Goal: Task Accomplishment & Management: Use online tool/utility

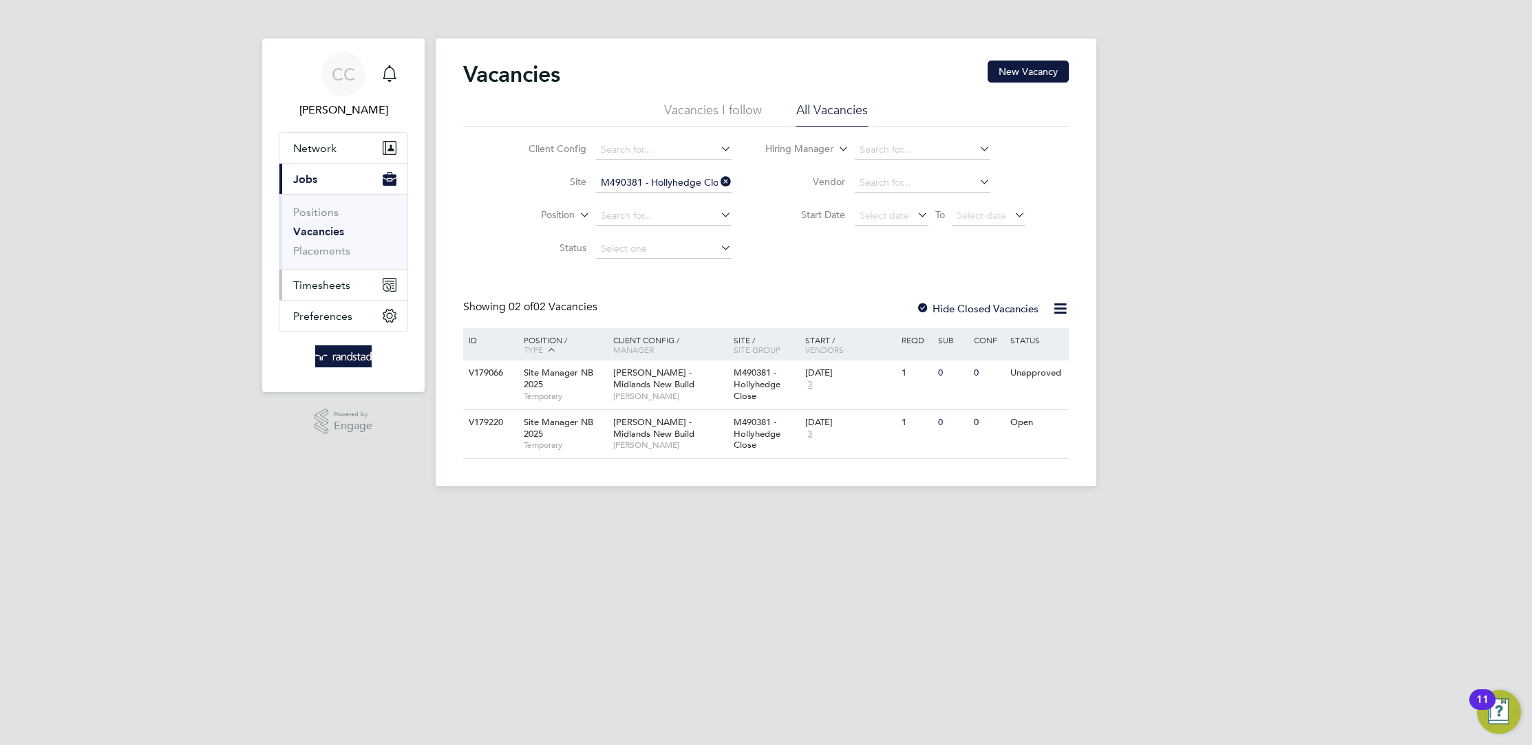
click at [325, 279] on span "Timesheets" at bounding box center [321, 285] width 57 height 13
click at [323, 247] on link "Timesheets" at bounding box center [321, 243] width 57 height 13
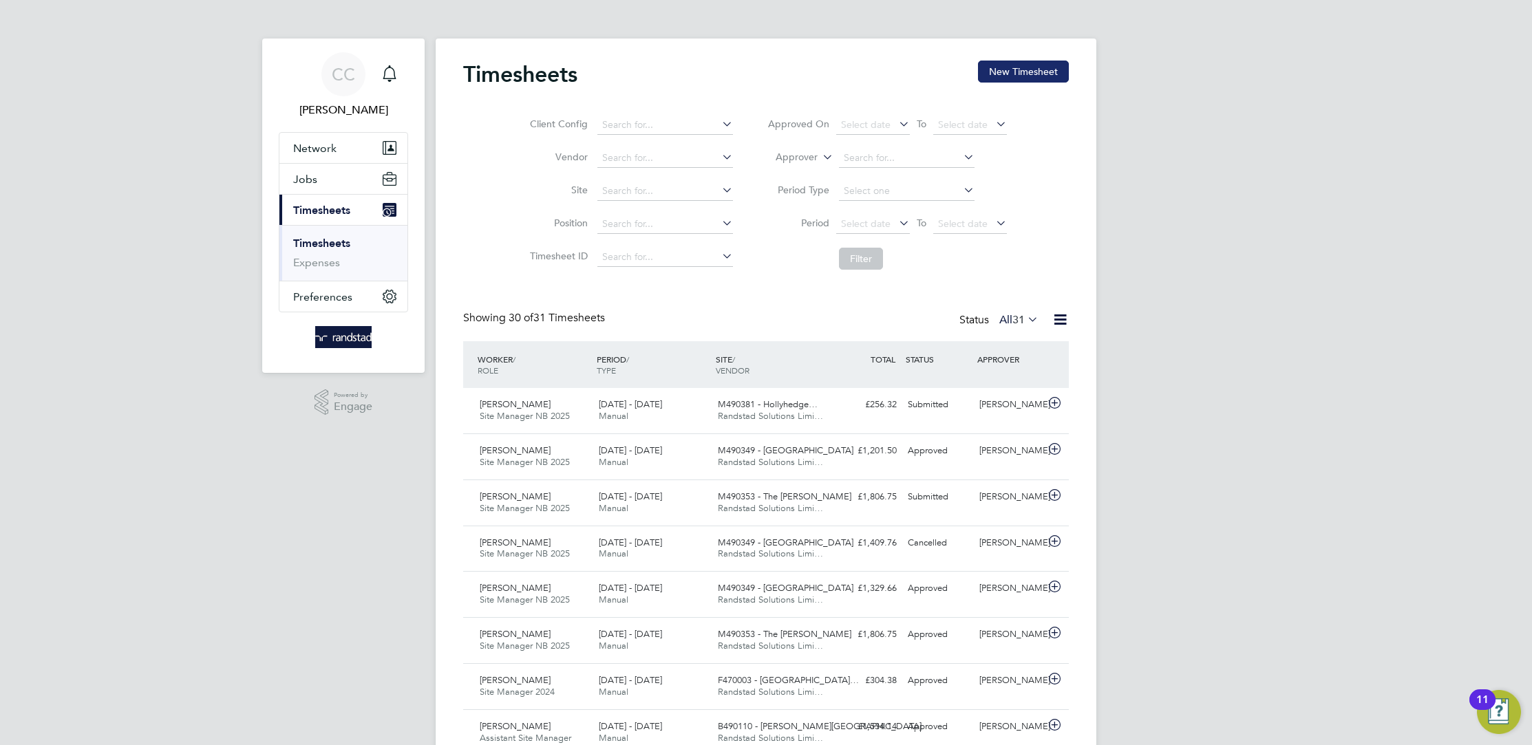
click at [1036, 65] on button "New Timesheet" at bounding box center [1023, 72] width 91 height 22
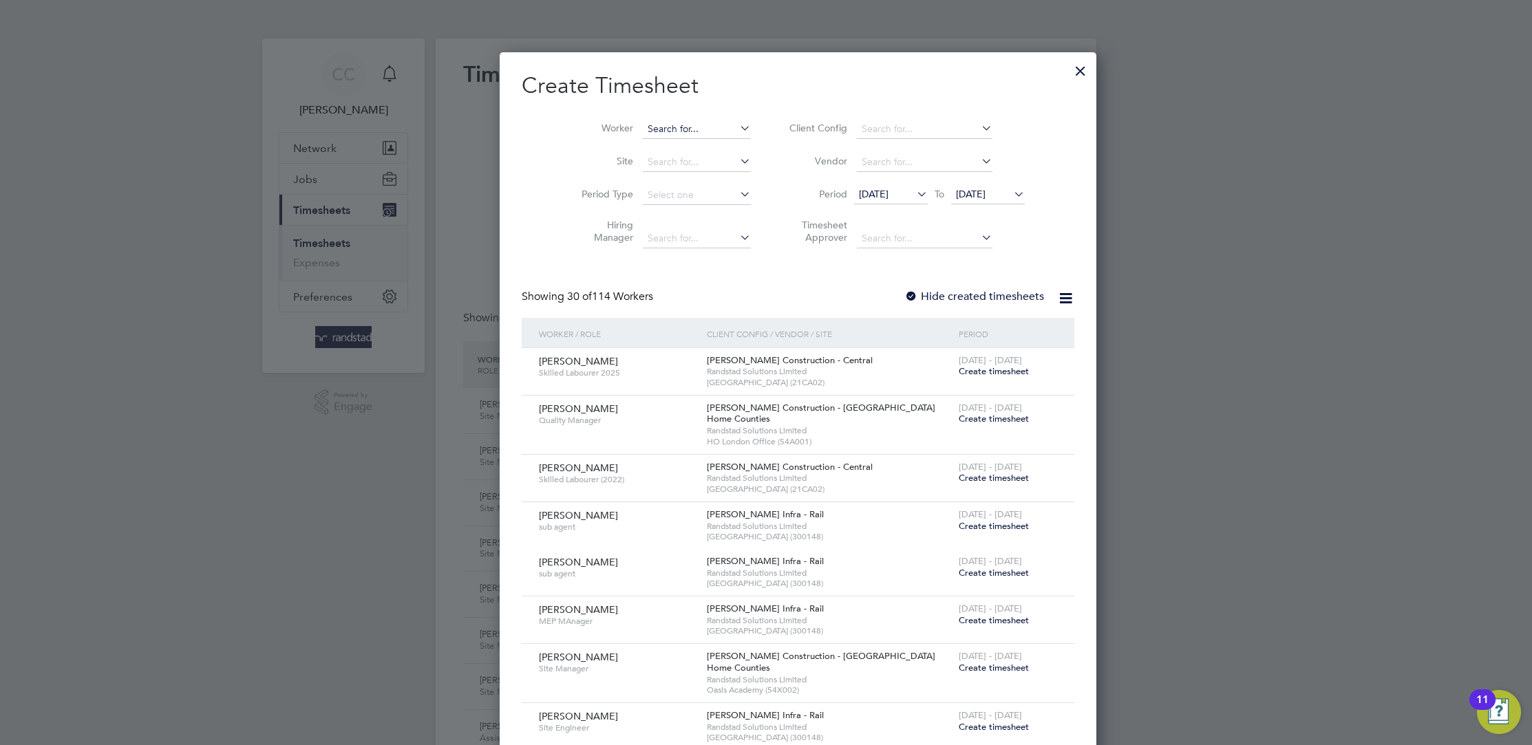
click at [643, 120] on input at bounding box center [697, 129] width 108 height 19
click at [681, 180] on li "[PERSON_NAME]" at bounding box center [675, 185] width 130 height 19
type input "[PERSON_NAME]"
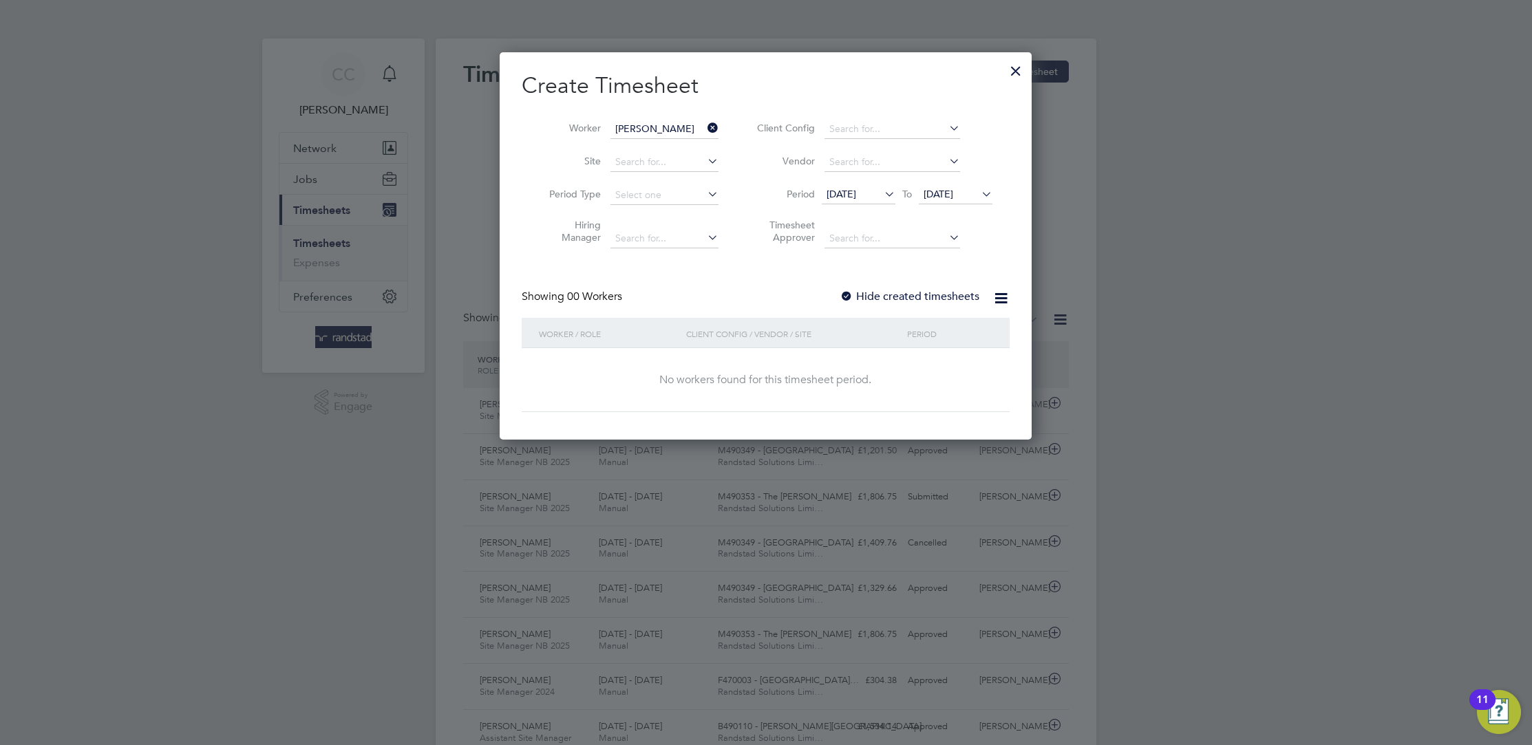
click at [865, 292] on label "Hide created timesheets" at bounding box center [910, 297] width 140 height 14
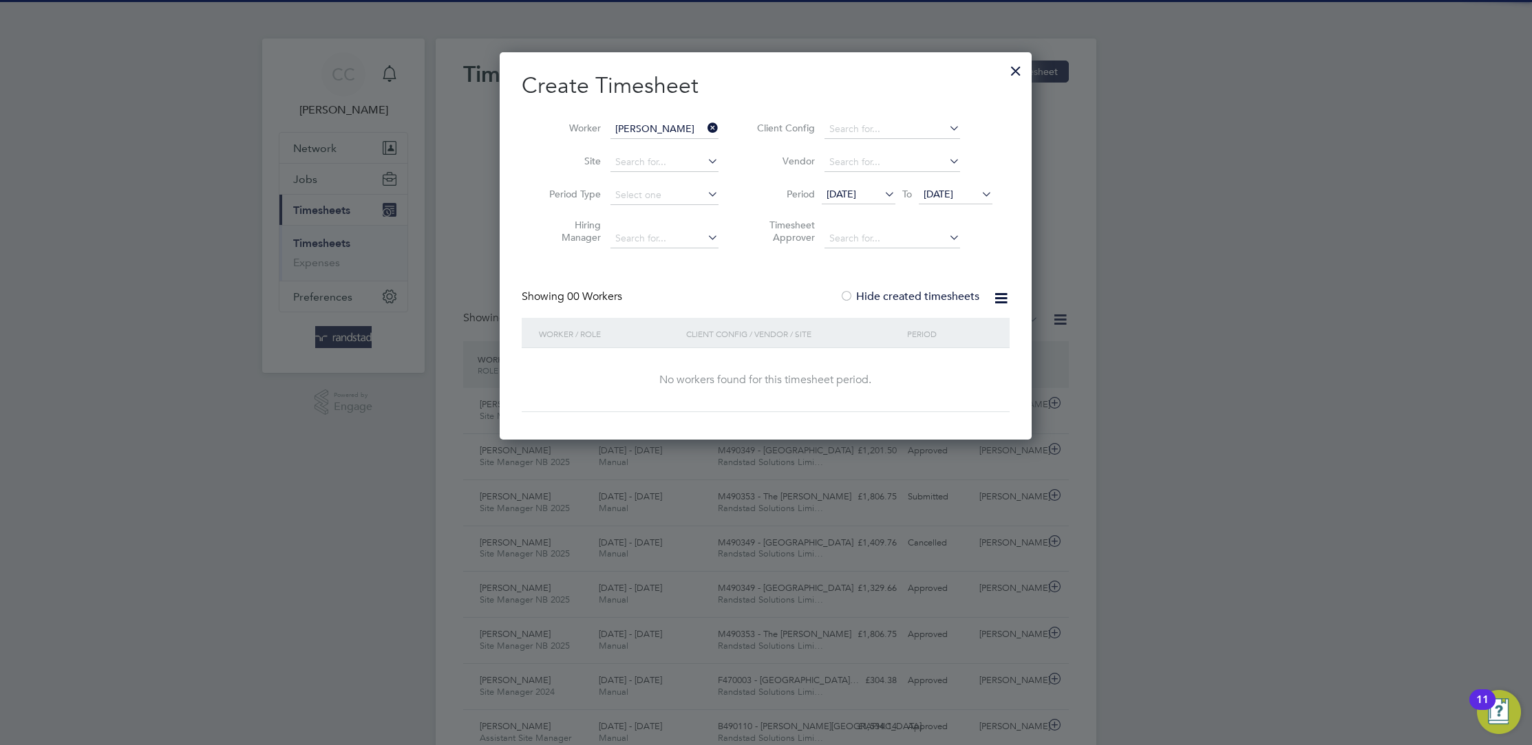
click at [882, 189] on icon at bounding box center [882, 193] width 0 height 19
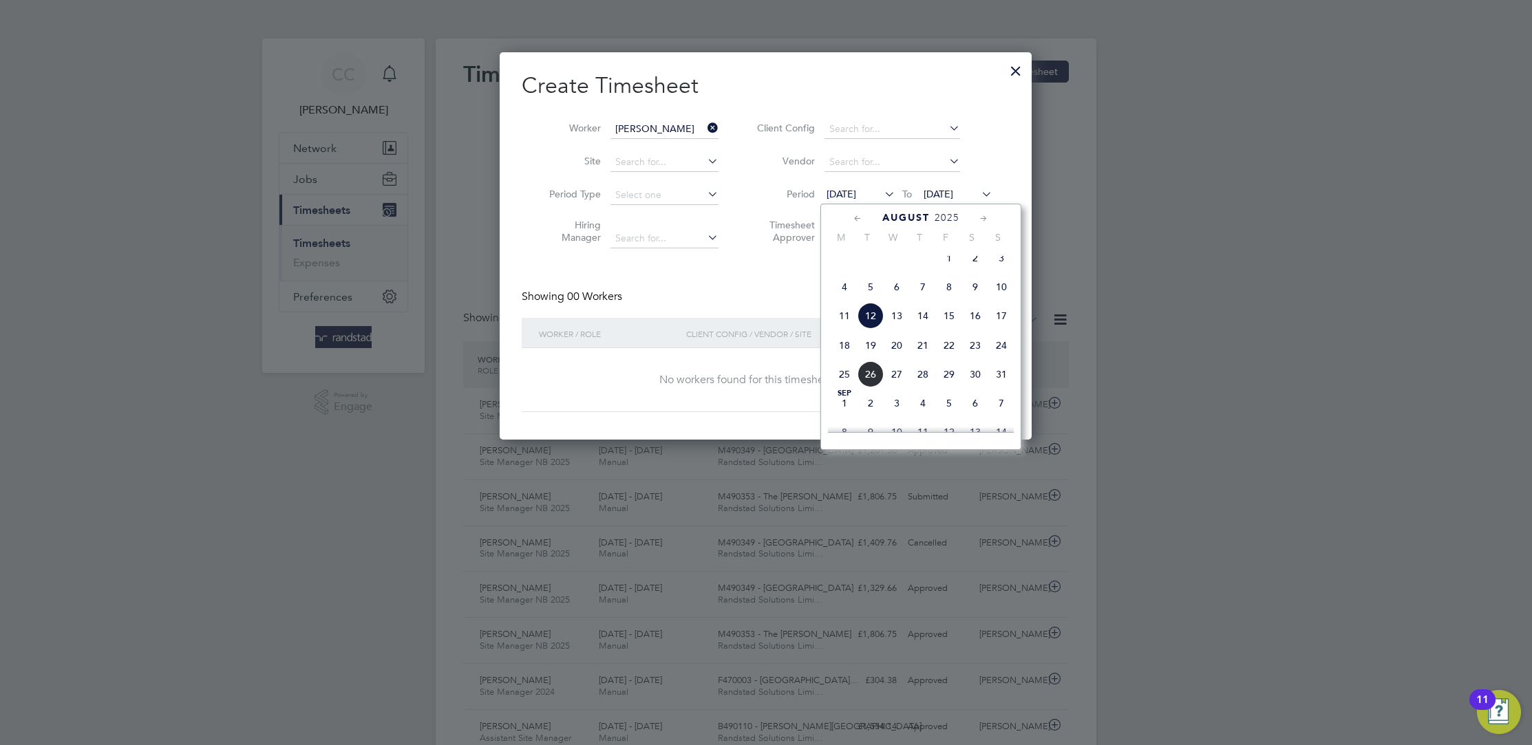
click at [1003, 325] on span "17" at bounding box center [1001, 316] width 26 height 26
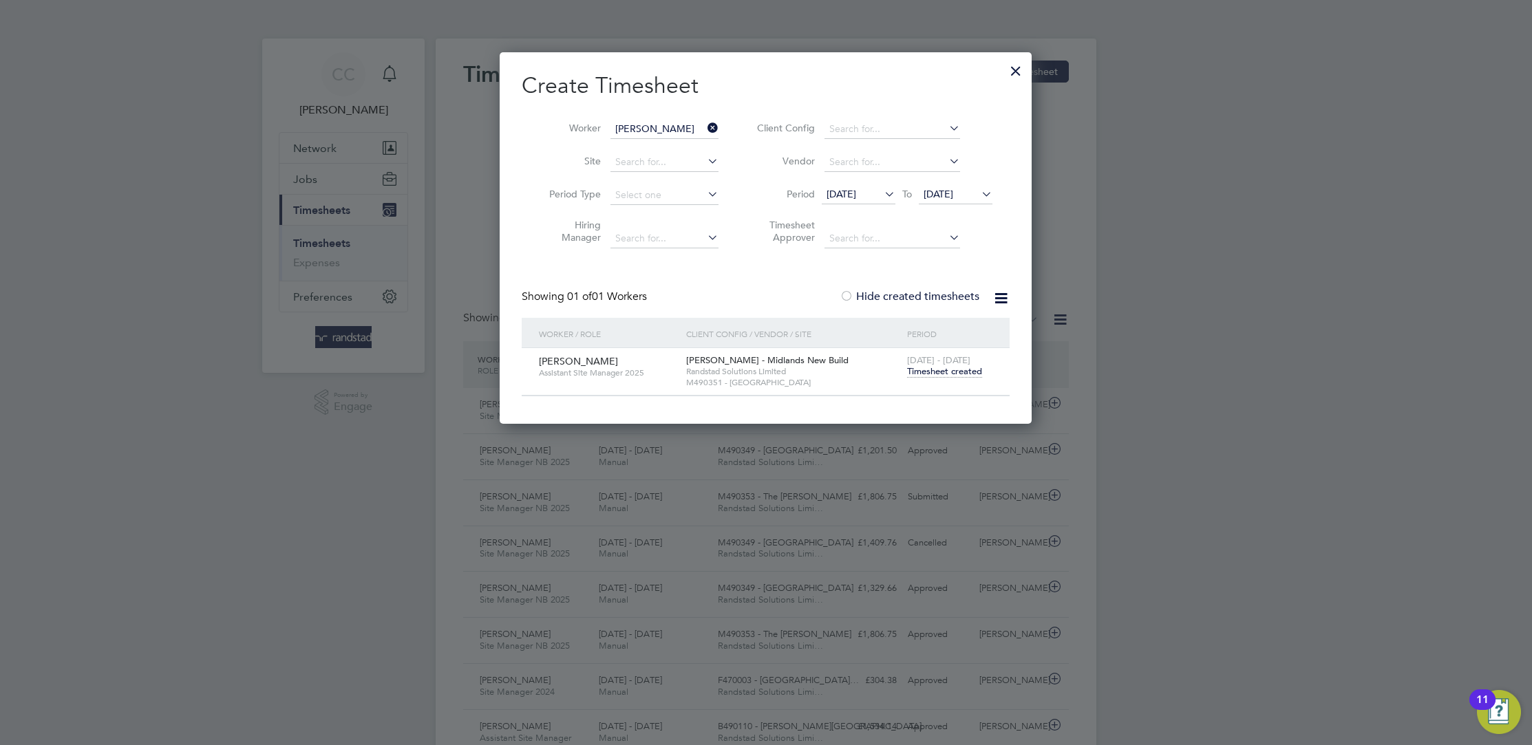
click at [953, 370] on span "Timesheet created" at bounding box center [944, 371] width 75 height 12
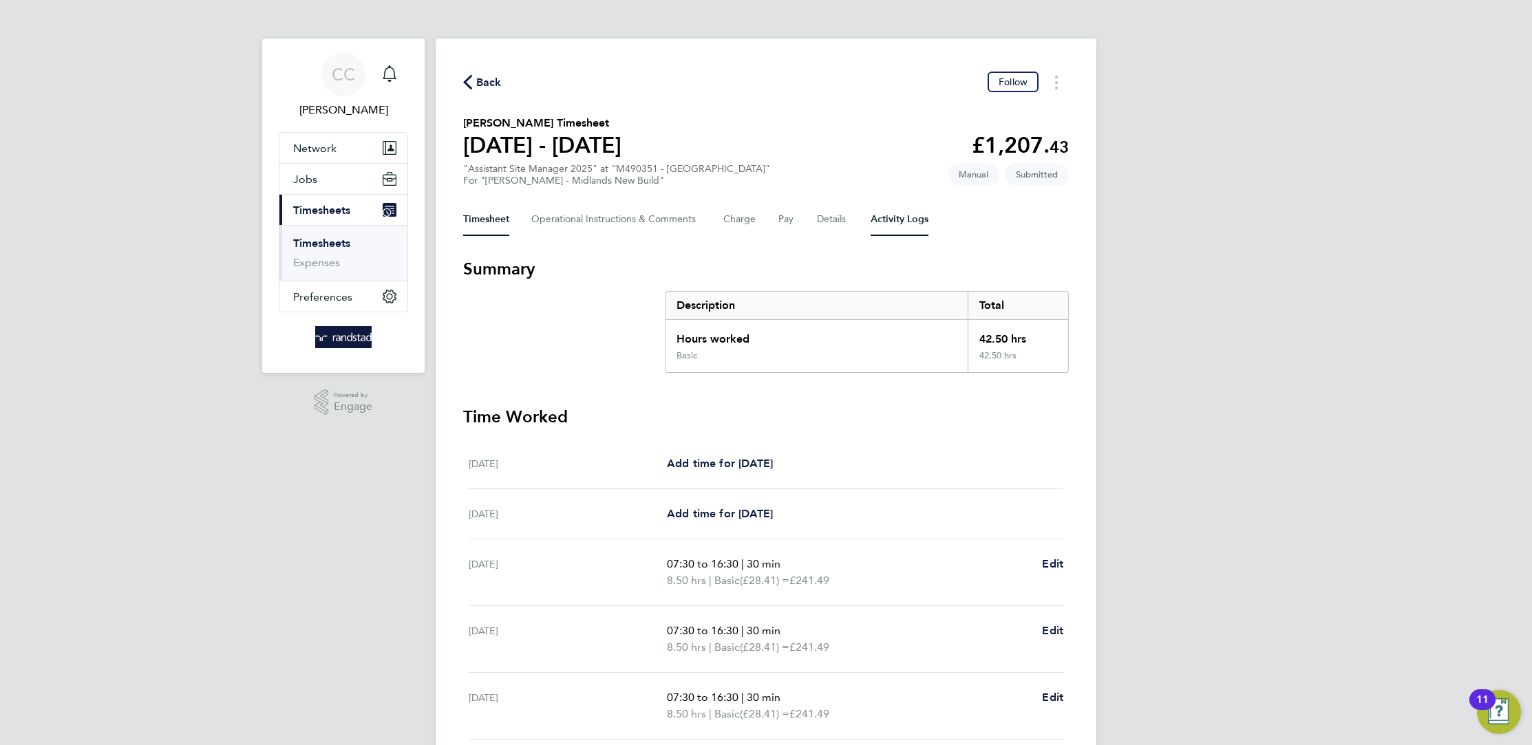
click at [882, 212] on Logs-tab "Activity Logs" at bounding box center [899, 219] width 58 height 33
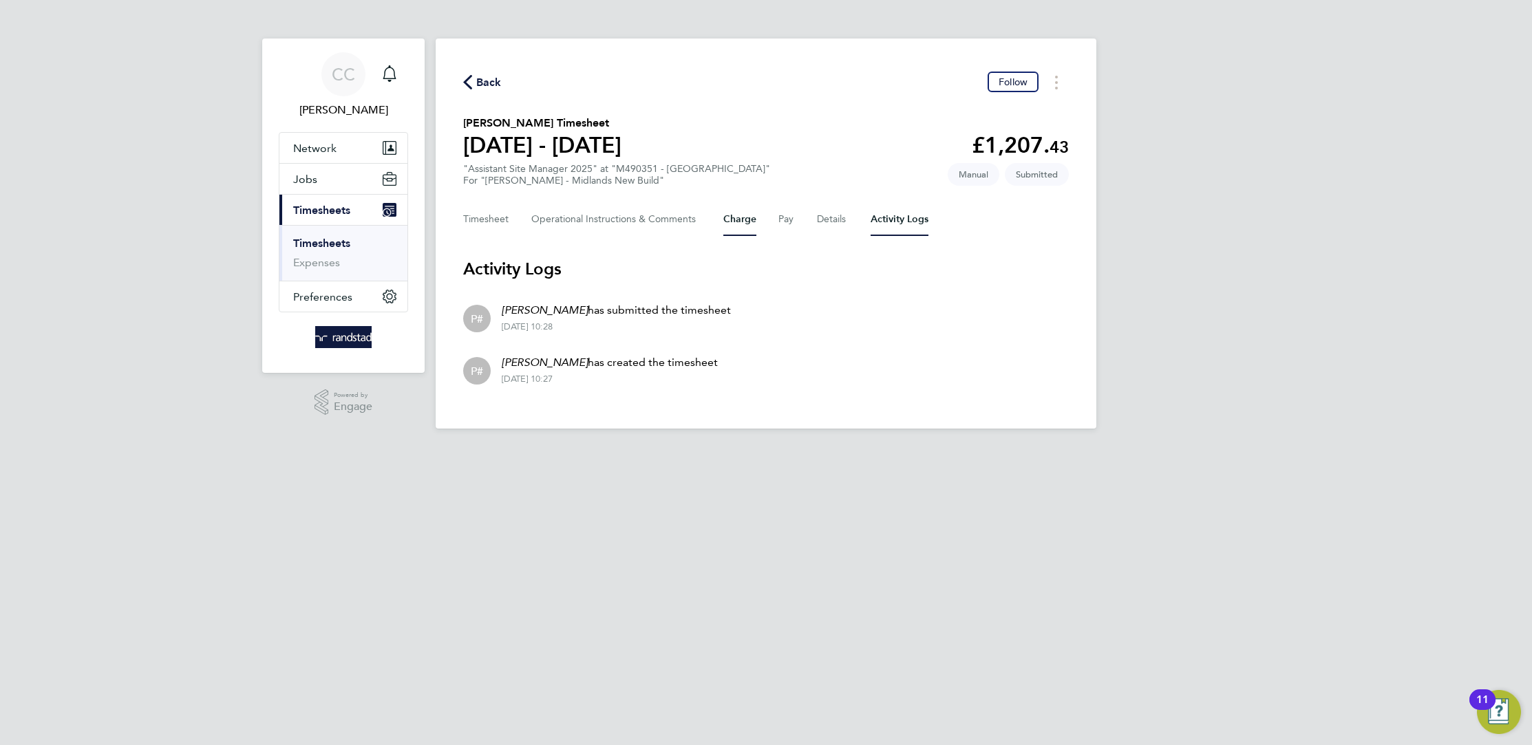
drag, startPoint x: 707, startPoint y: 226, endPoint x: 727, endPoint y: 224, distance: 20.7
click at [712, 226] on div "Timesheet Operational Instructions & Comments Charge Pay Details Activity Logs" at bounding box center [766, 219] width 606 height 33
click at [727, 224] on button "Charge" at bounding box center [739, 219] width 33 height 33
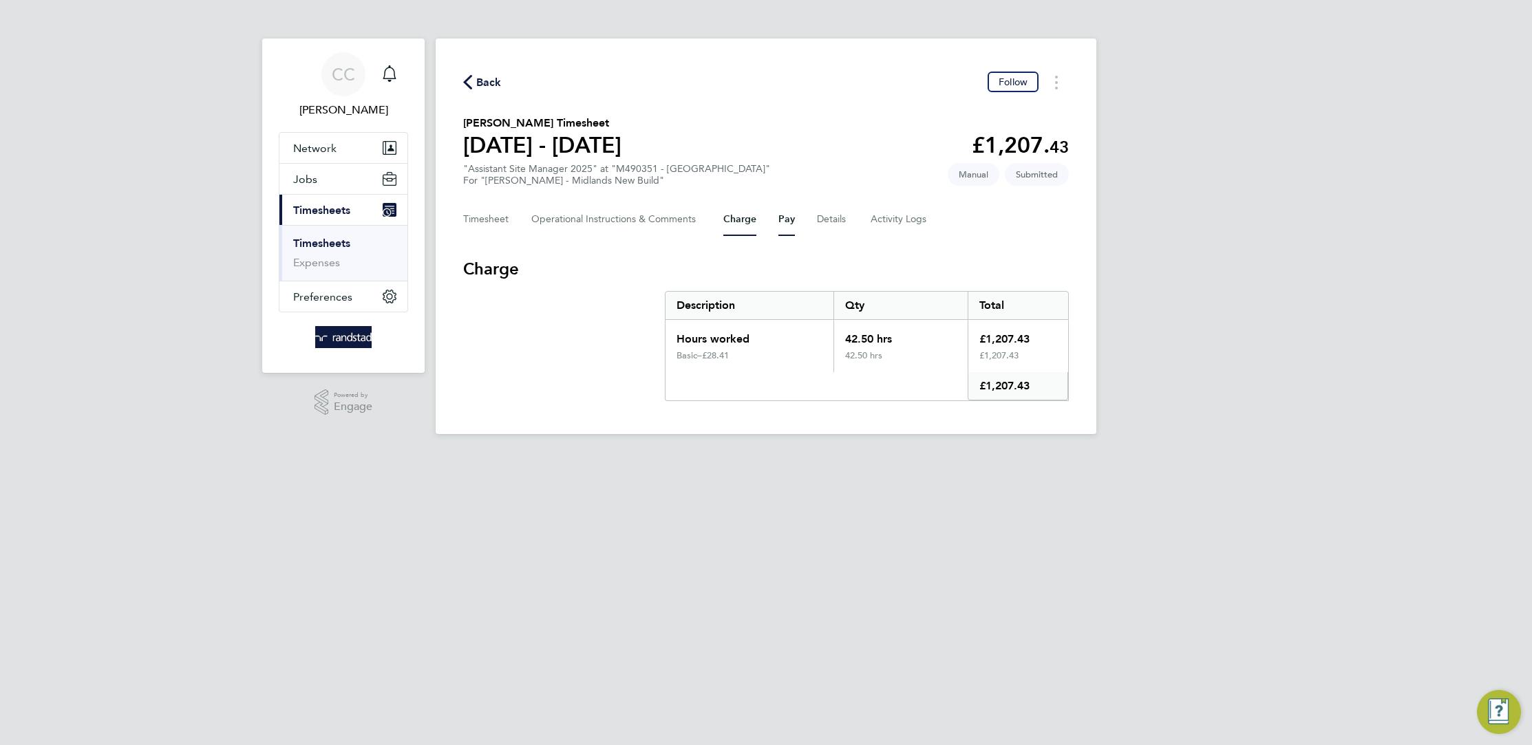
click at [786, 219] on button "Pay" at bounding box center [786, 219] width 17 height 33
click at [817, 217] on button "Details" at bounding box center [833, 219] width 32 height 33
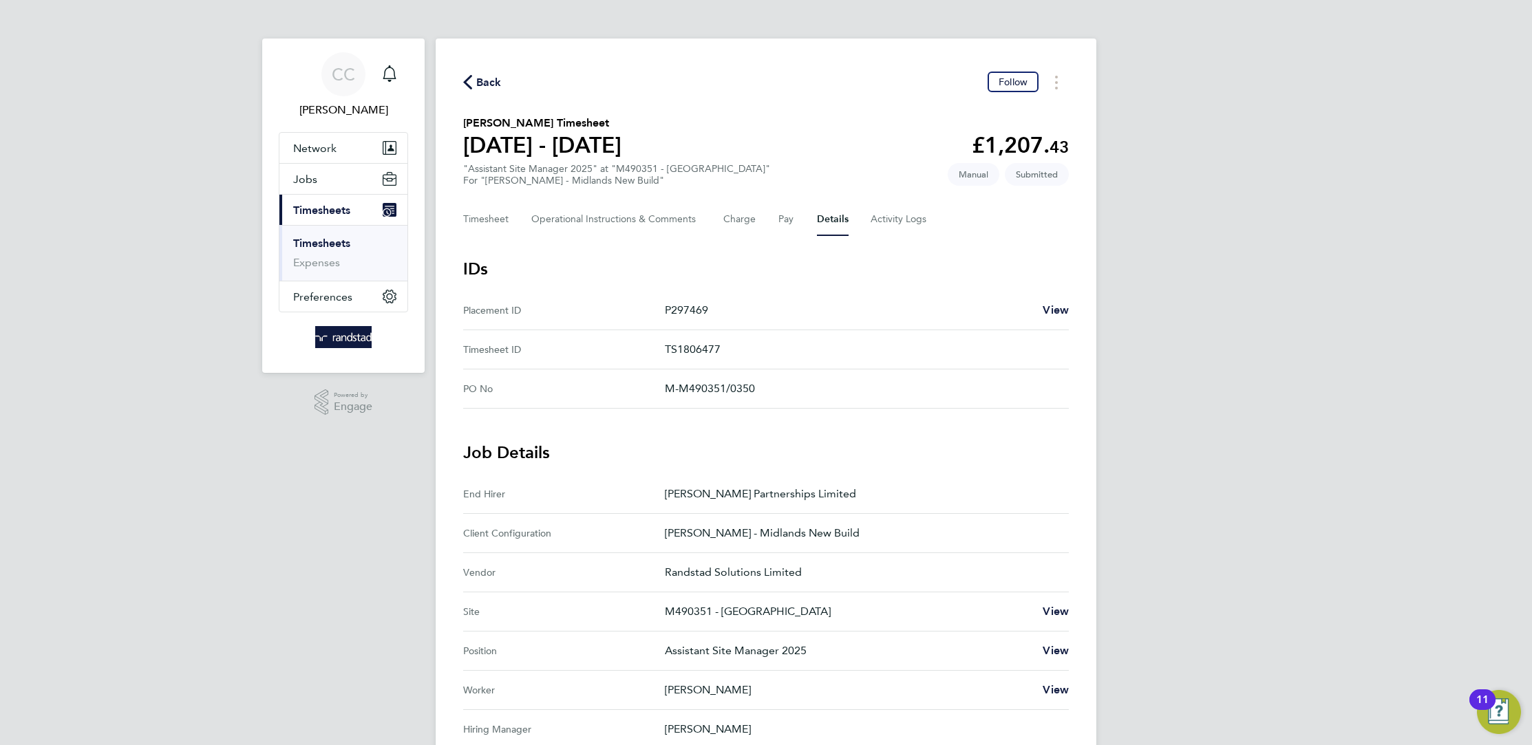
click at [484, 81] on span "Back" at bounding box center [488, 82] width 25 height 17
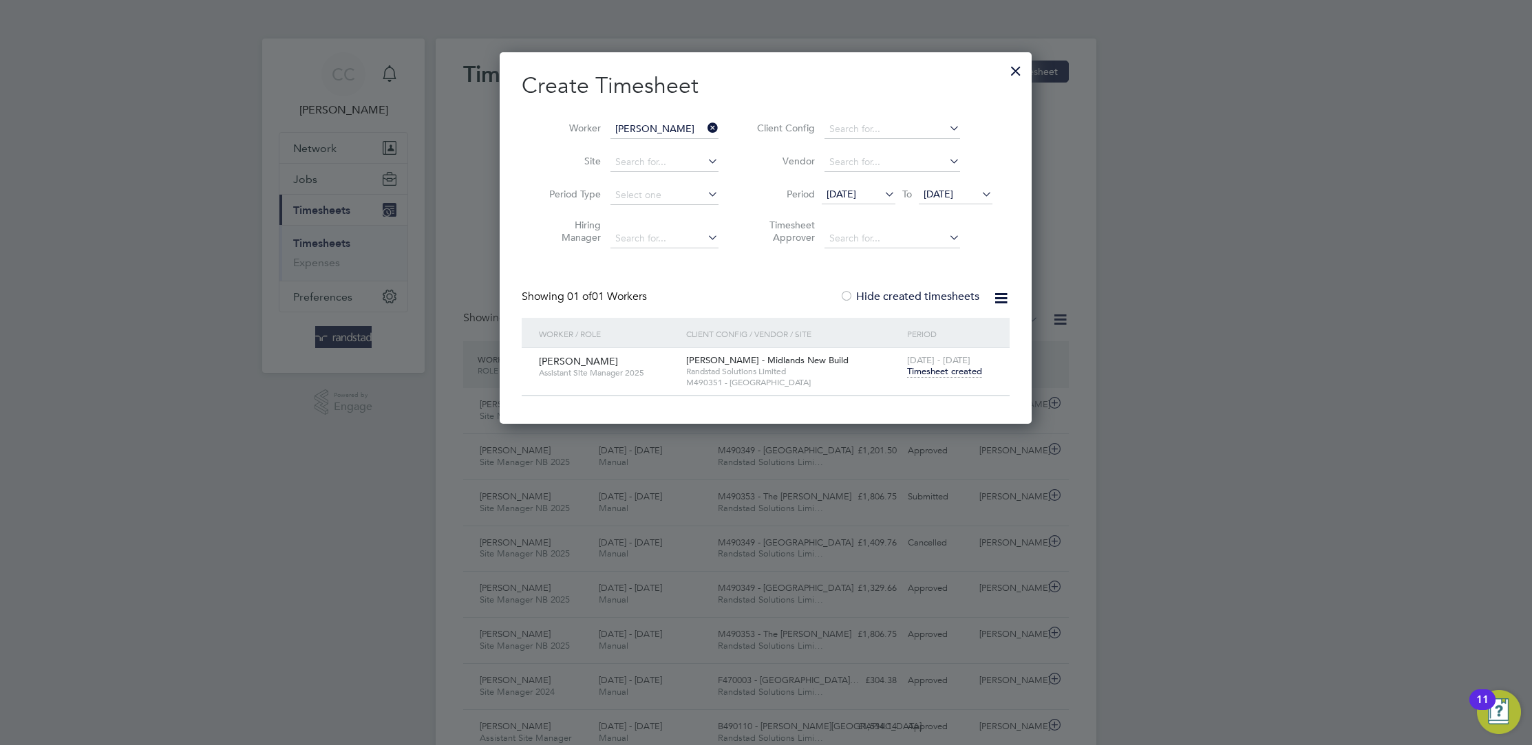
click at [943, 369] on span "Timesheet created" at bounding box center [944, 371] width 75 height 12
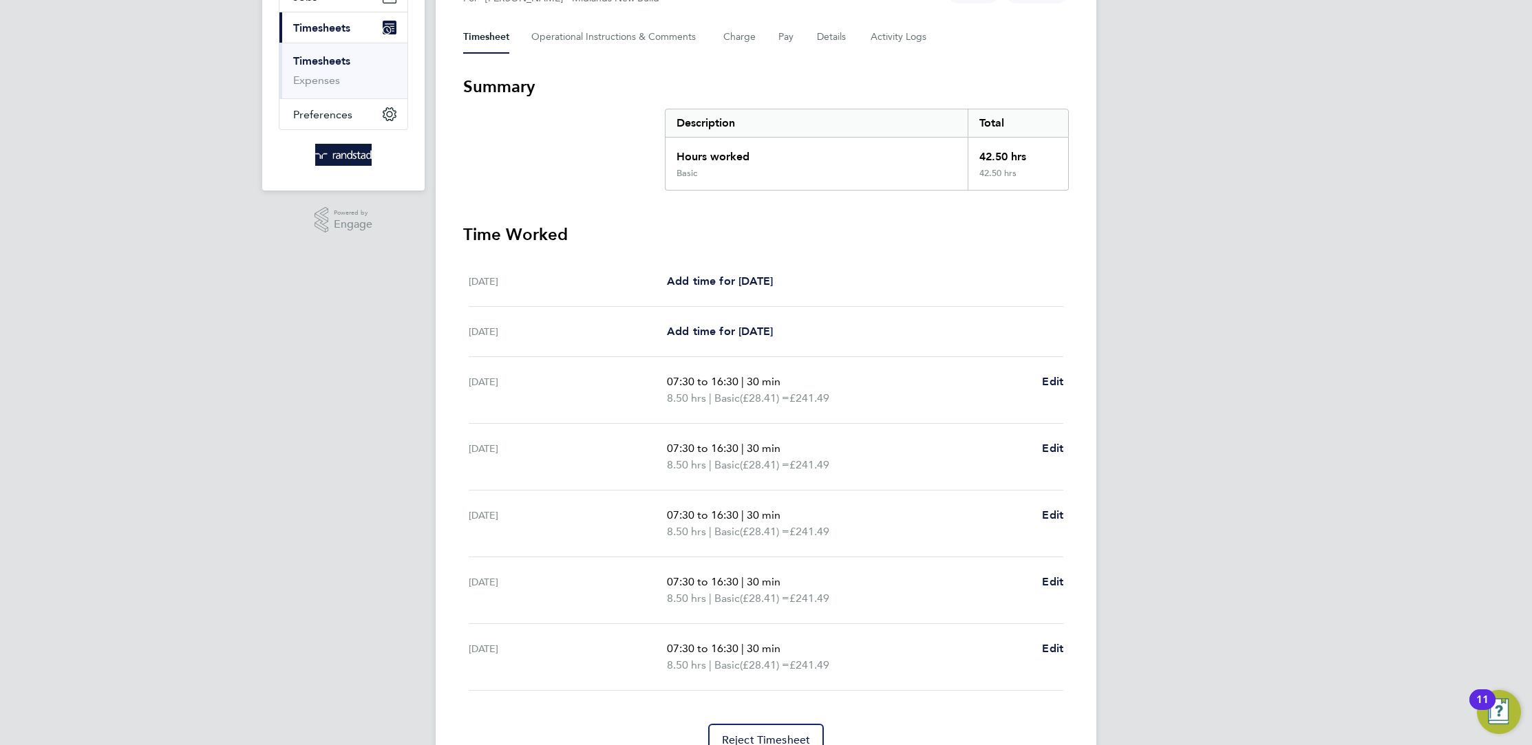
scroll to position [175, 0]
